Goal: Task Accomplishment & Management: Manage account settings

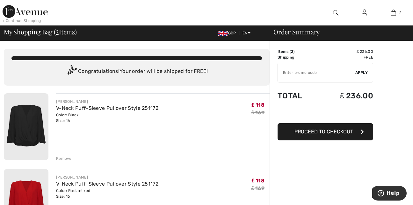
click at [64, 159] on div "Remove" at bounding box center [64, 159] width 16 height 6
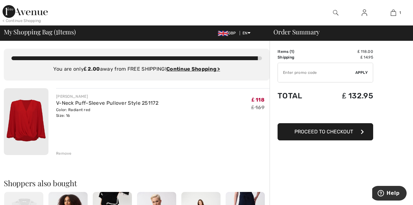
click at [59, 153] on div "Remove" at bounding box center [64, 154] width 16 height 6
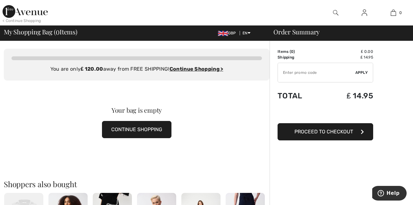
click at [8, 13] on img at bounding box center [25, 11] width 45 height 13
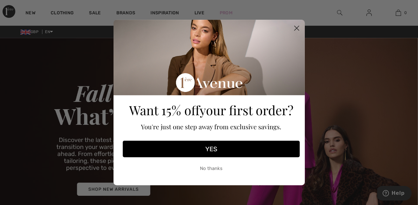
click at [296, 25] on circle "Close dialog" at bounding box center [296, 28] width 11 height 11
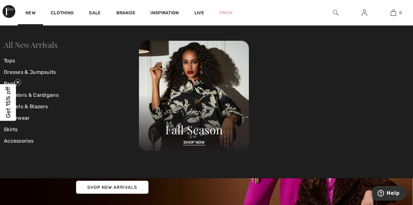
click at [22, 42] on link "All New Arrivals" at bounding box center [31, 44] width 54 height 10
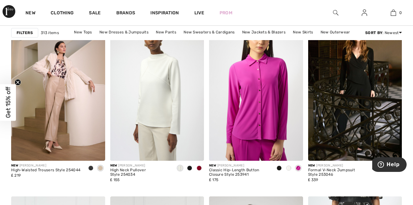
scroll to position [2242, 0]
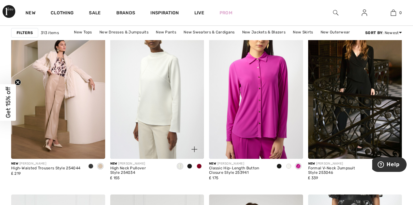
click at [198, 166] on span at bounding box center [199, 166] width 5 height 5
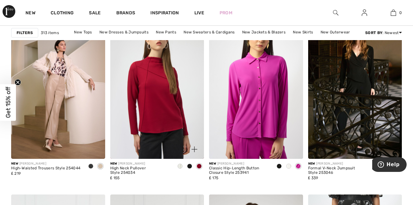
click at [188, 167] on span at bounding box center [189, 166] width 5 height 5
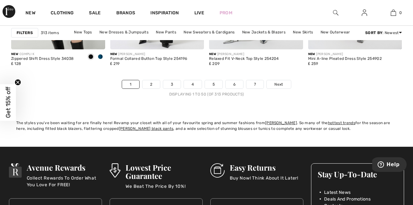
scroll to position [2751, 0]
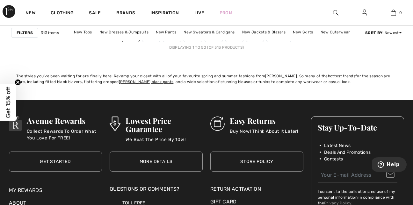
click at [364, 15] on img at bounding box center [364, 13] width 5 height 8
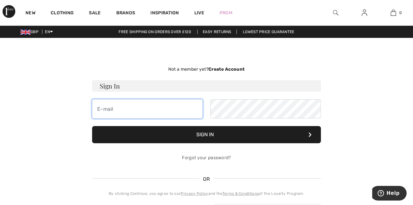
type input "ren1209@hotmail.co.uk"
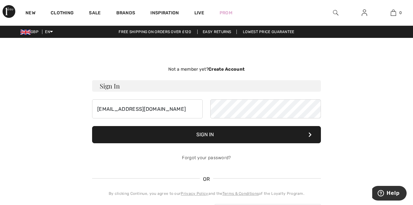
click at [185, 134] on button "Sign In" at bounding box center [206, 134] width 229 height 17
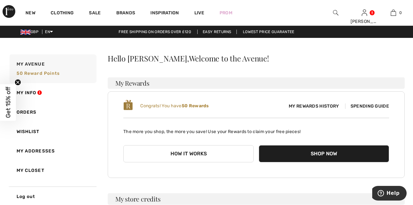
click at [356, 107] on span "Spending Guide" at bounding box center [367, 106] width 44 height 5
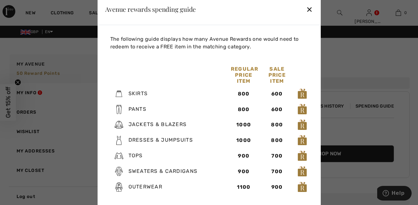
click at [309, 11] on div "✕" at bounding box center [309, 8] width 7 height 13
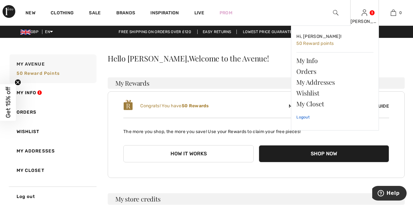
click at [306, 118] on link "Logout" at bounding box center [334, 117] width 77 height 16
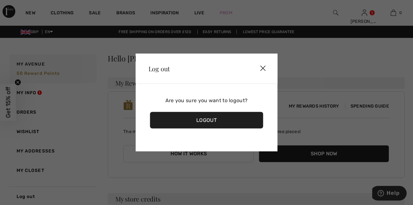
click at [262, 65] on img at bounding box center [262, 69] width 19 height 20
